Goal: Navigation & Orientation: Understand site structure

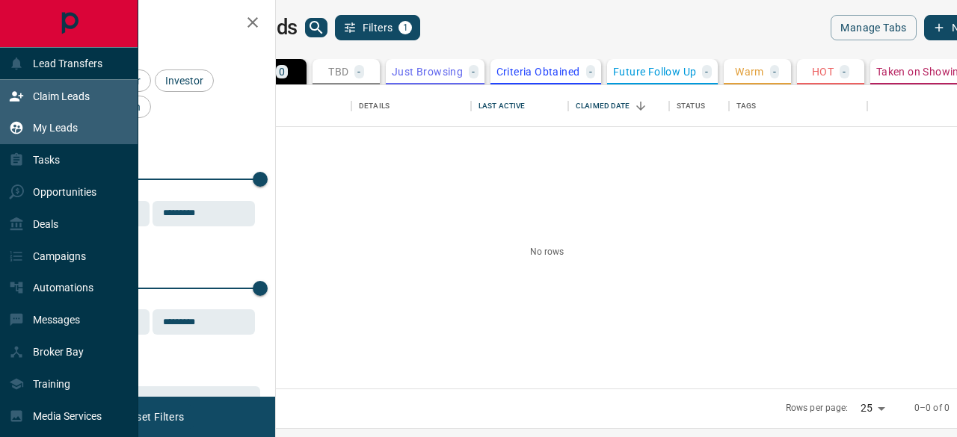
click at [44, 95] on p "Claim Leads" at bounding box center [61, 96] width 57 height 12
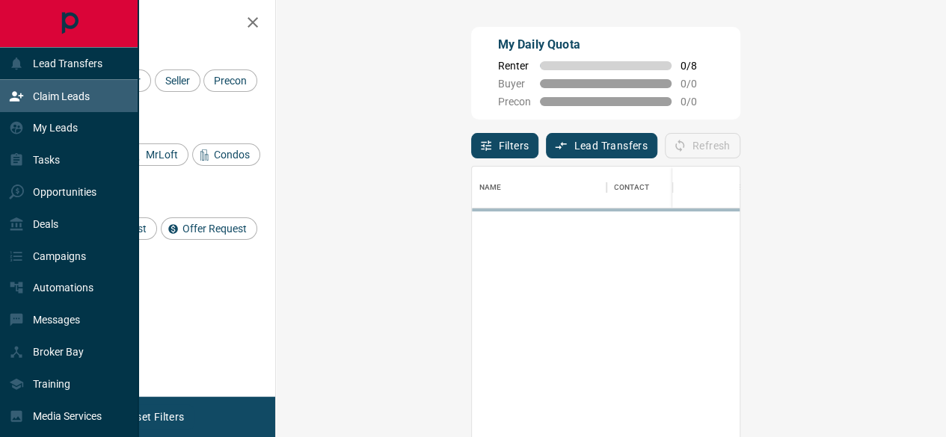
scroll to position [316, 627]
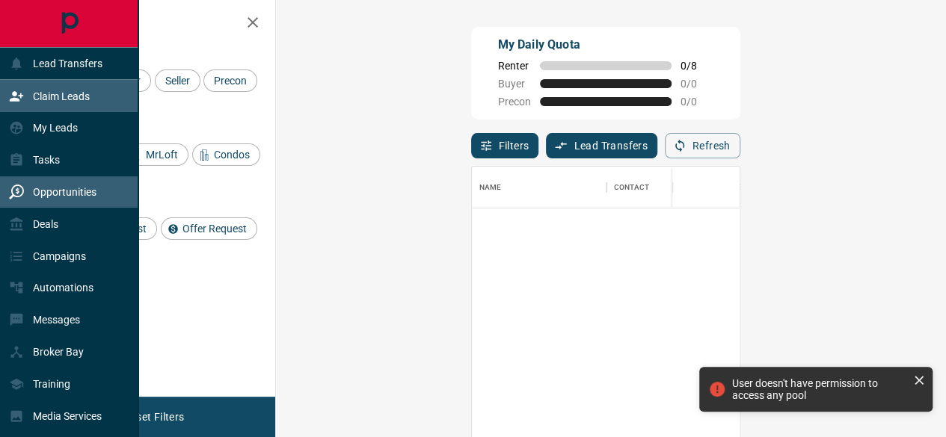
click at [59, 186] on p "Opportunities" at bounding box center [65, 192] width 64 height 12
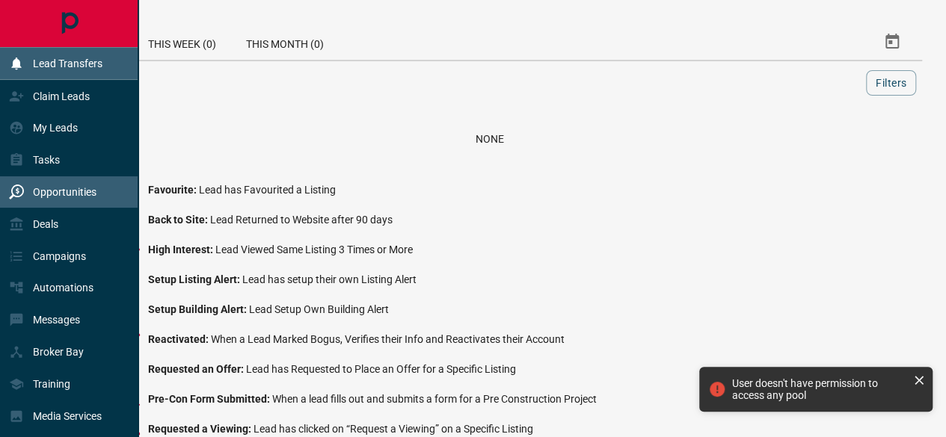
click at [55, 64] on p "Lead Transfers" at bounding box center [68, 64] width 70 height 12
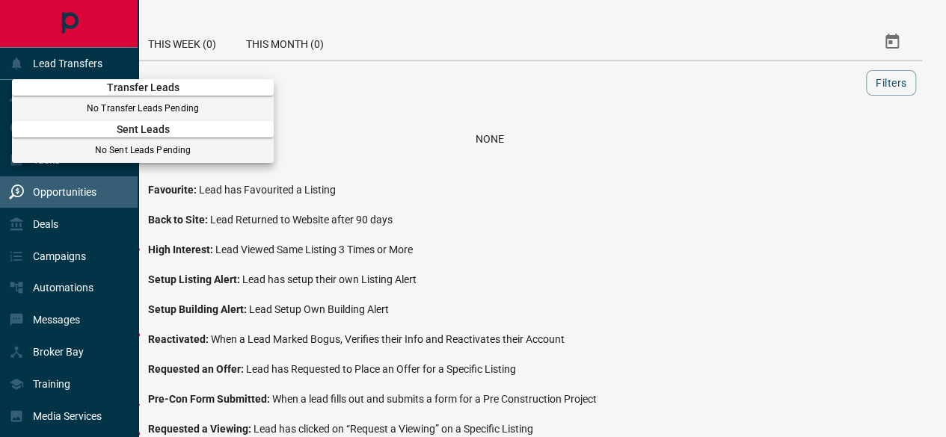
click at [57, 68] on div at bounding box center [473, 218] width 946 height 437
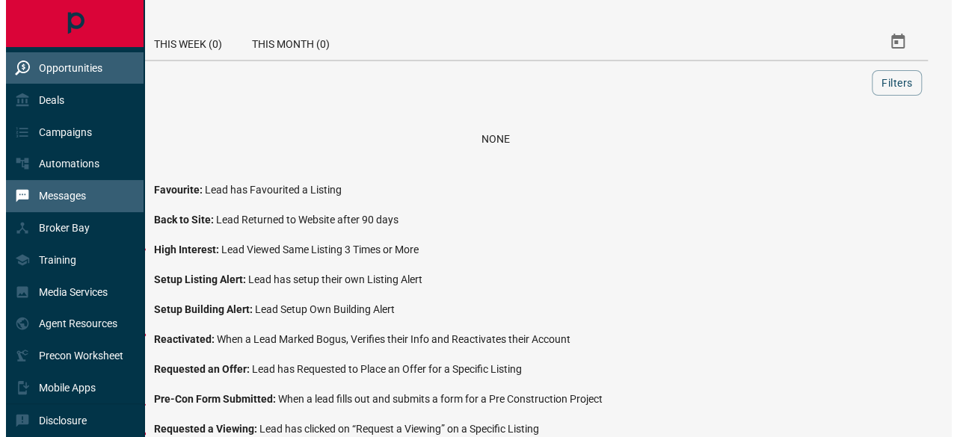
scroll to position [154, 0]
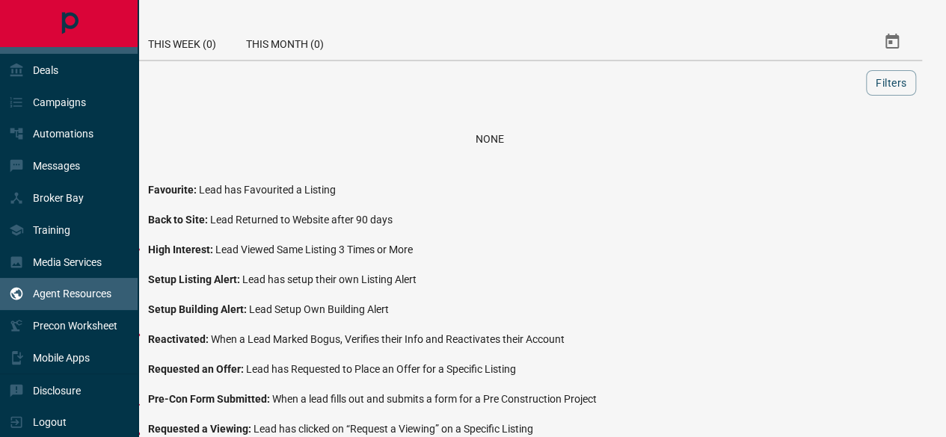
click at [38, 288] on p "Agent Resources" at bounding box center [72, 294] width 79 height 12
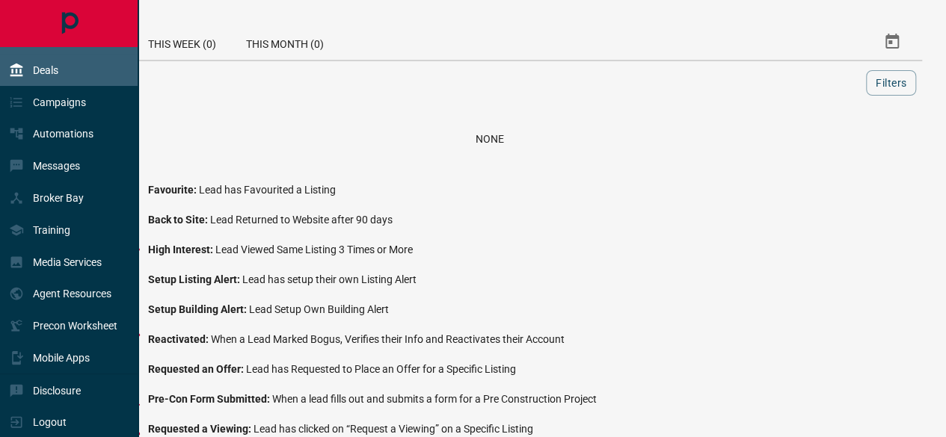
click at [22, 58] on div "Deals" at bounding box center [33, 70] width 49 height 25
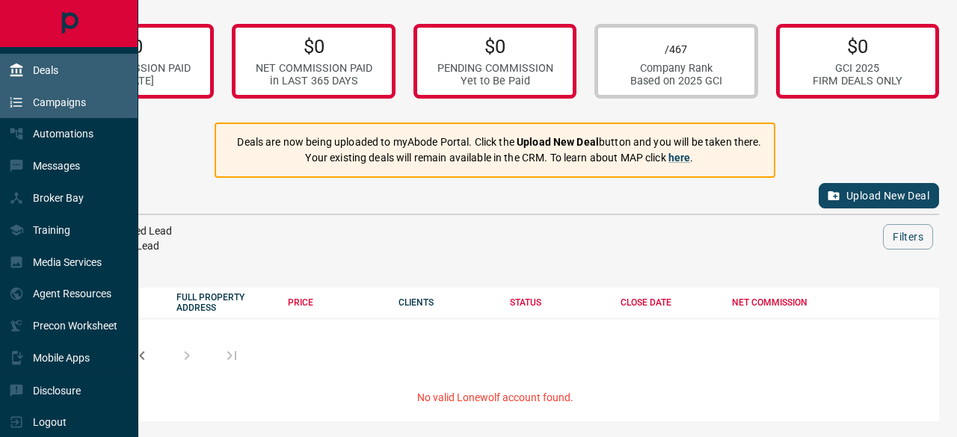
click at [9, 111] on div "Campaigns" at bounding box center [47, 102] width 77 height 25
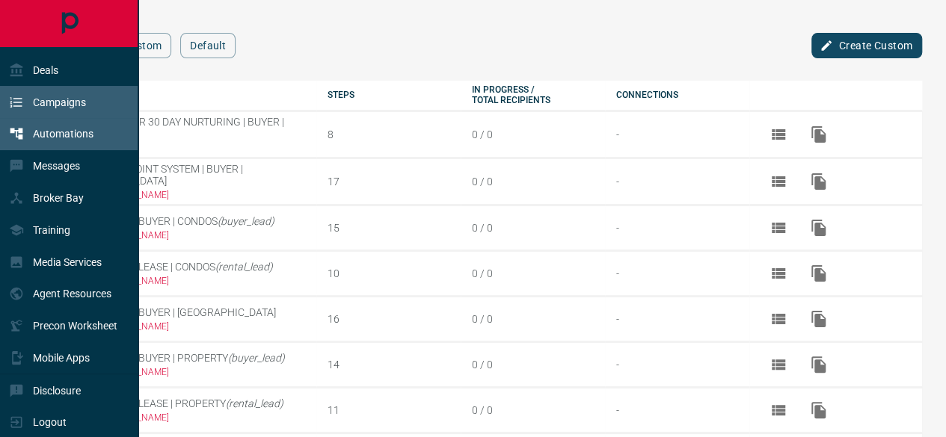
click at [11, 126] on icon at bounding box center [16, 133] width 15 height 15
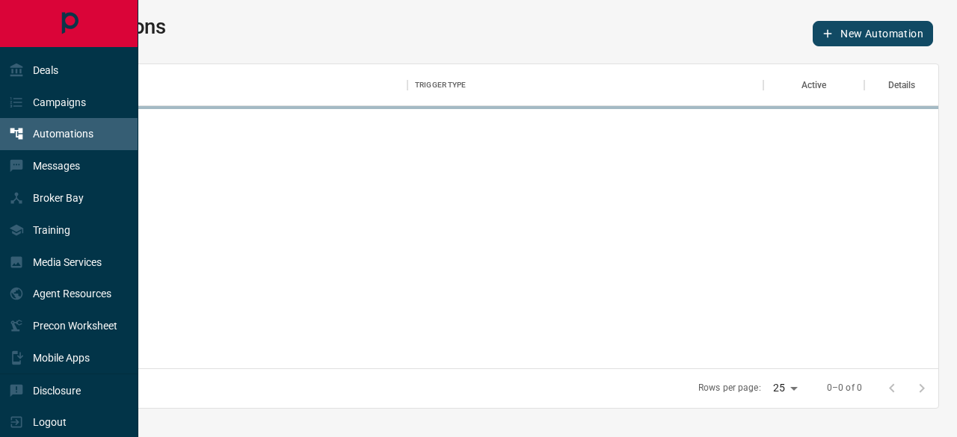
scroll to position [293, 876]
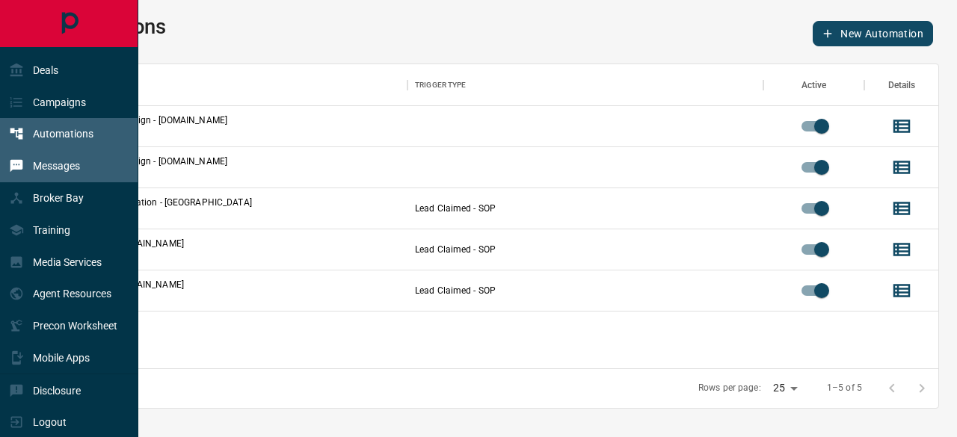
click at [12, 176] on div "Messages" at bounding box center [44, 166] width 71 height 25
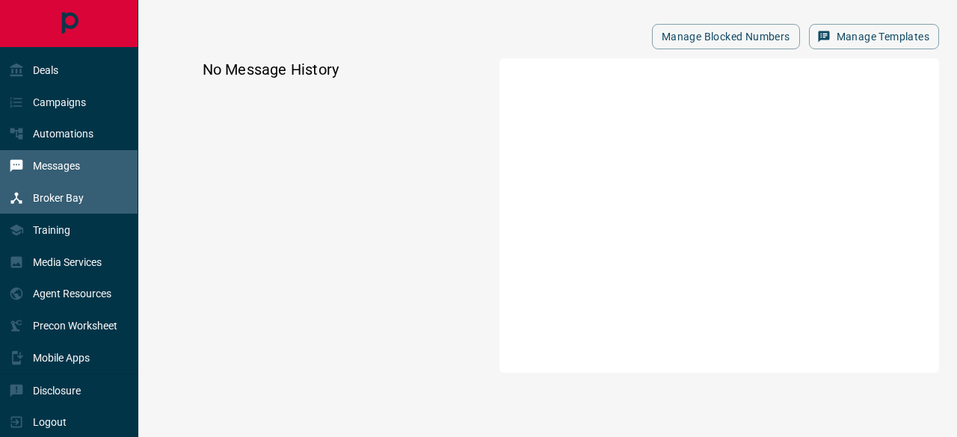
click at [13, 201] on icon at bounding box center [16, 197] width 11 height 11
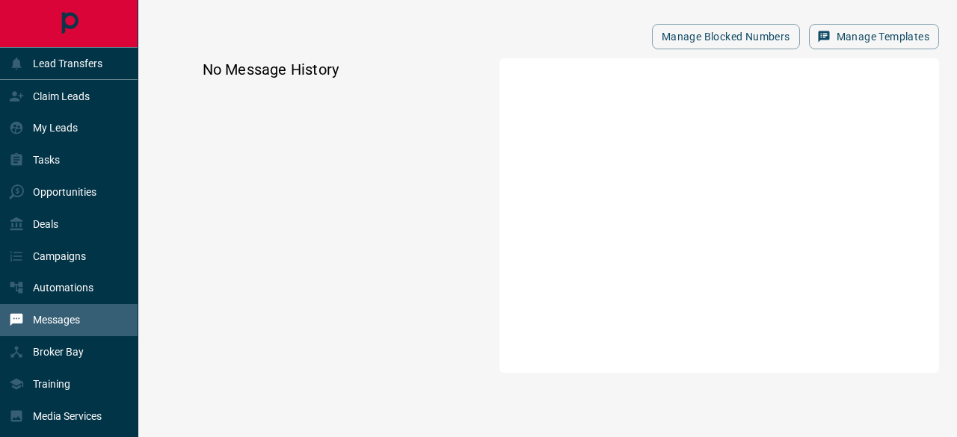
click at [69, 34] on icon "Main Page" at bounding box center [69, 24] width 34 height 34
